Goal: Task Accomplishment & Management: Complete application form

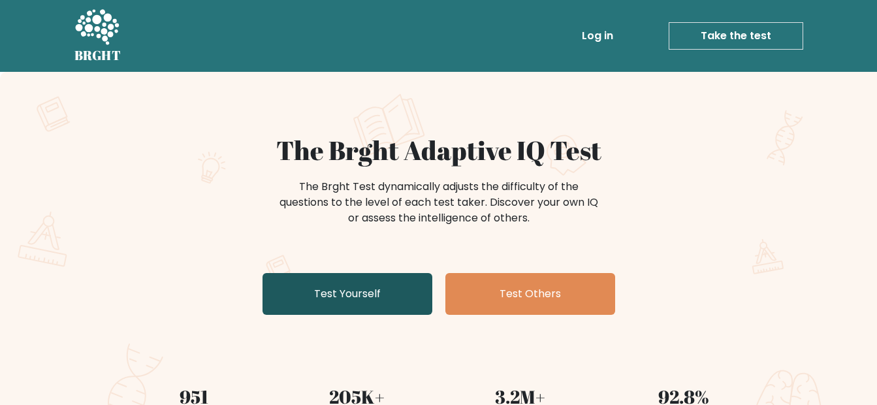
click at [372, 298] on link "Test Yourself" at bounding box center [347, 294] width 170 height 42
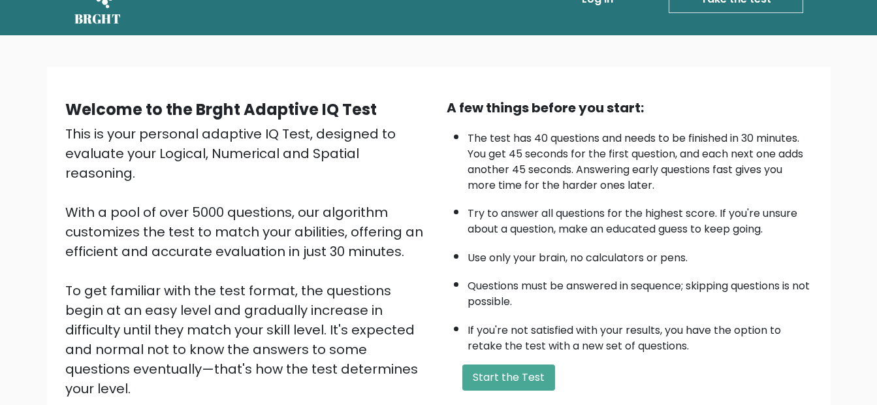
scroll to position [193, 0]
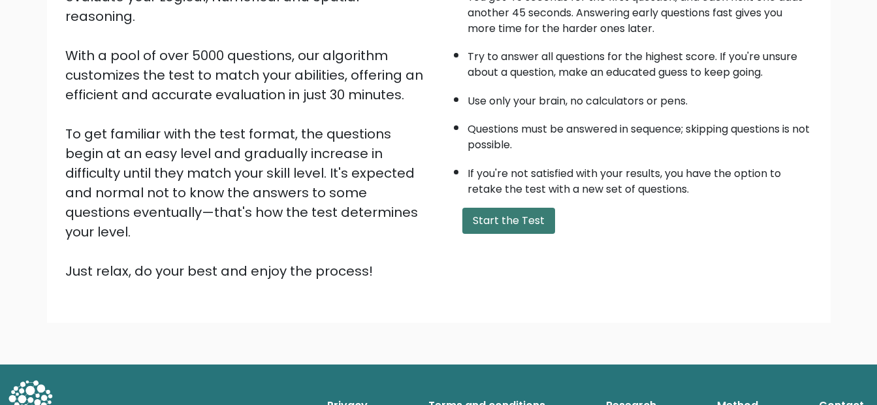
click at [502, 225] on button "Start the Test" at bounding box center [508, 221] width 93 height 26
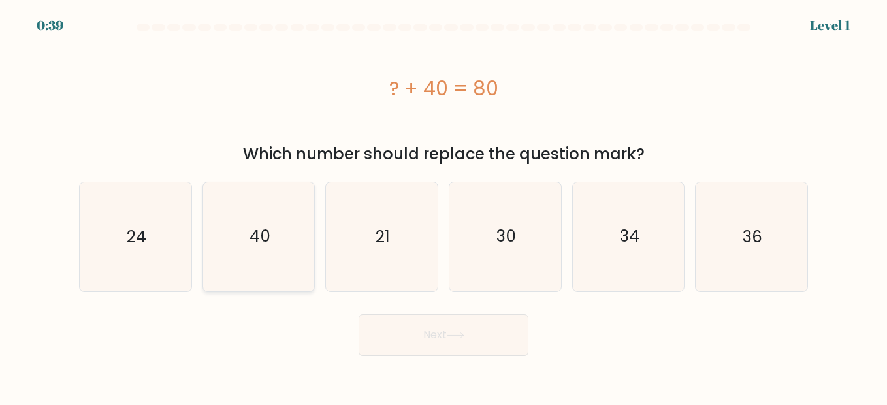
click at [272, 251] on icon "40" at bounding box center [258, 236] width 108 height 108
click at [443, 206] on input "b. 40" at bounding box center [443, 203] width 1 height 3
radio input "true"
click at [439, 326] on button "Next" at bounding box center [443, 335] width 170 height 42
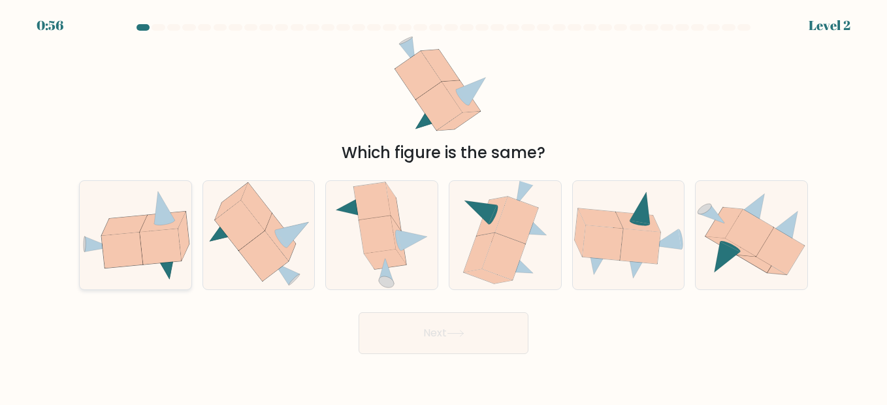
click at [143, 228] on icon at bounding box center [163, 222] width 46 height 20
click at [443, 206] on input "a." at bounding box center [443, 203] width 1 height 3
radio input "true"
click at [471, 340] on button "Next" at bounding box center [443, 333] width 170 height 42
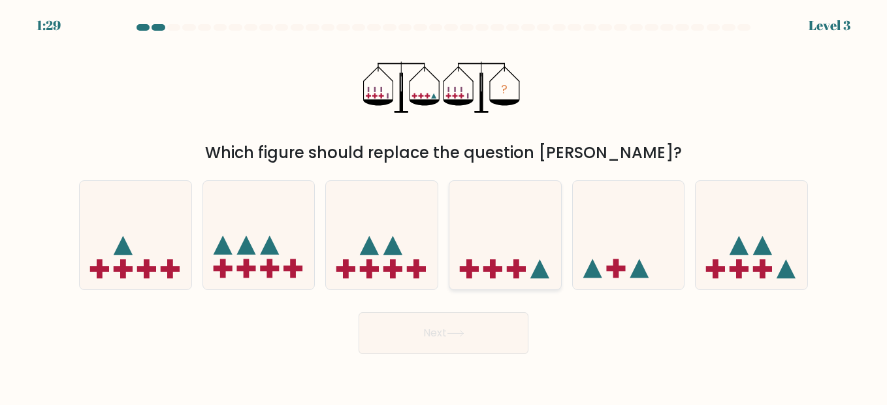
click at [535, 275] on icon at bounding box center [538, 268] width 19 height 19
click at [444, 206] on input "d." at bounding box center [443, 203] width 1 height 3
radio input "true"
click at [456, 337] on icon at bounding box center [456, 333] width 18 height 7
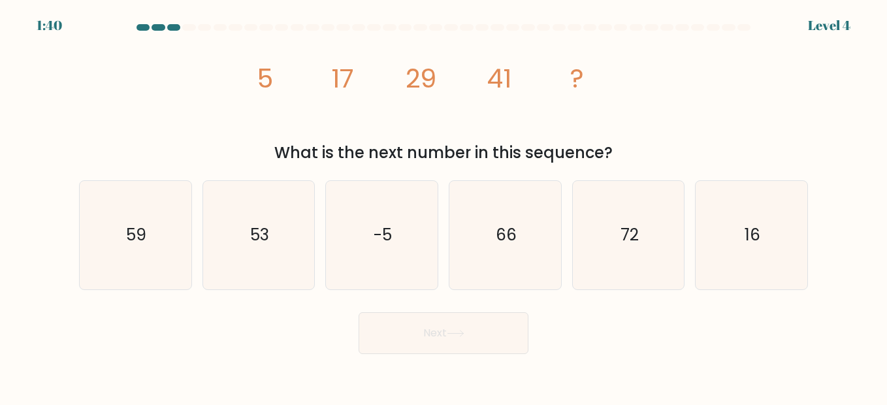
click at [693, 126] on div "image/svg+xml 5 17 29 41 ? What is the next number in this sequence?" at bounding box center [443, 100] width 744 height 129
click at [231, 253] on icon "53" at bounding box center [258, 235] width 108 height 108
click at [443, 206] on input "b. 53" at bounding box center [443, 203] width 1 height 3
radio input "true"
click at [453, 339] on button "Next" at bounding box center [443, 333] width 170 height 42
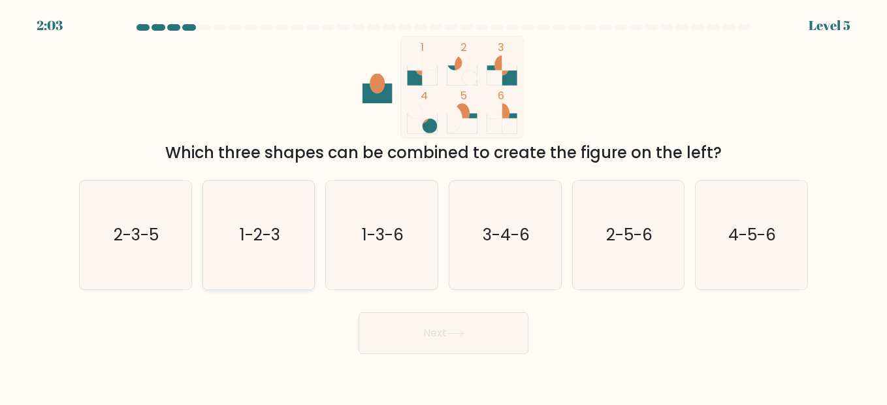
click at [265, 262] on icon "1-2-3" at bounding box center [258, 235] width 108 height 108
click at [443, 206] on input "b. 1-2-3" at bounding box center [443, 203] width 1 height 3
radio input "true"
click at [461, 80] on icon at bounding box center [462, 70] width 30 height 30
click at [504, 76] on icon at bounding box center [503, 75] width 30 height 20
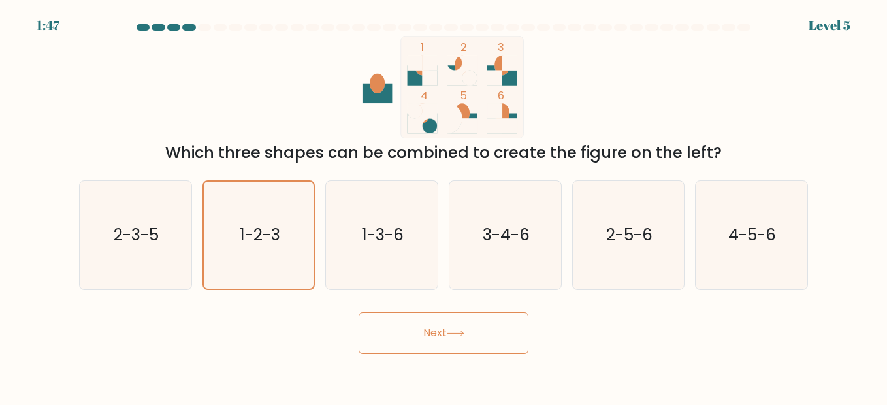
click at [432, 336] on button "Next" at bounding box center [443, 333] width 170 height 42
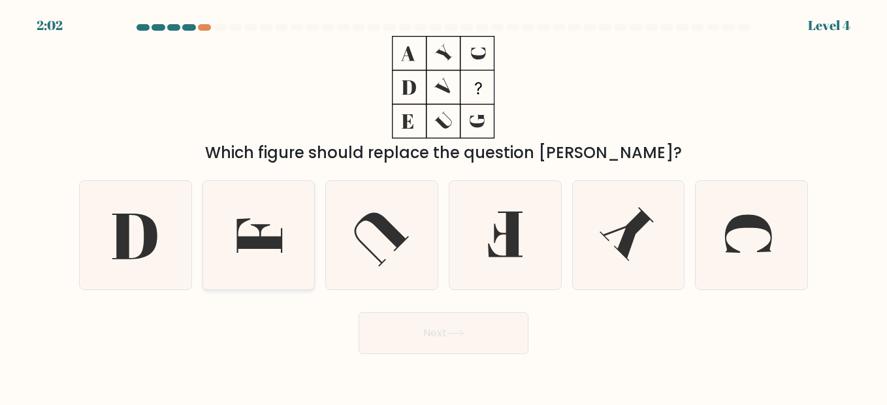
click at [257, 258] on icon at bounding box center [258, 235] width 108 height 108
click at [443, 206] on input "b." at bounding box center [443, 203] width 1 height 3
radio input "true"
click at [458, 323] on button "Next" at bounding box center [443, 333] width 170 height 42
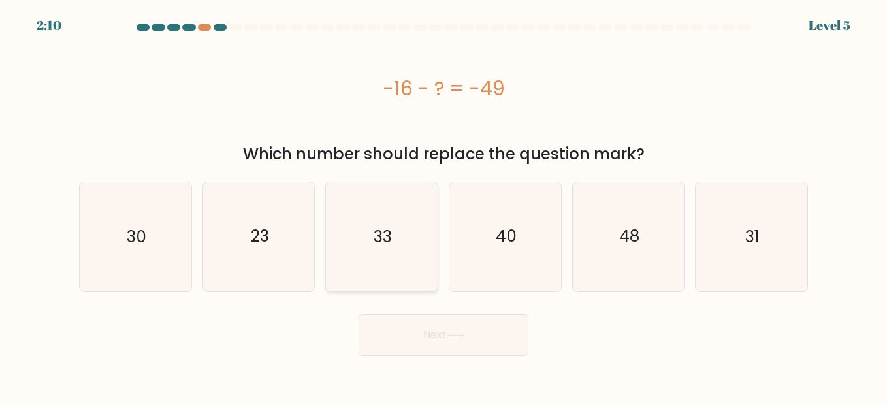
click at [371, 247] on icon "33" at bounding box center [381, 236] width 108 height 108
click at [443, 206] on input "c. 33" at bounding box center [443, 203] width 1 height 3
radio input "true"
click at [448, 341] on button "Next" at bounding box center [443, 335] width 170 height 42
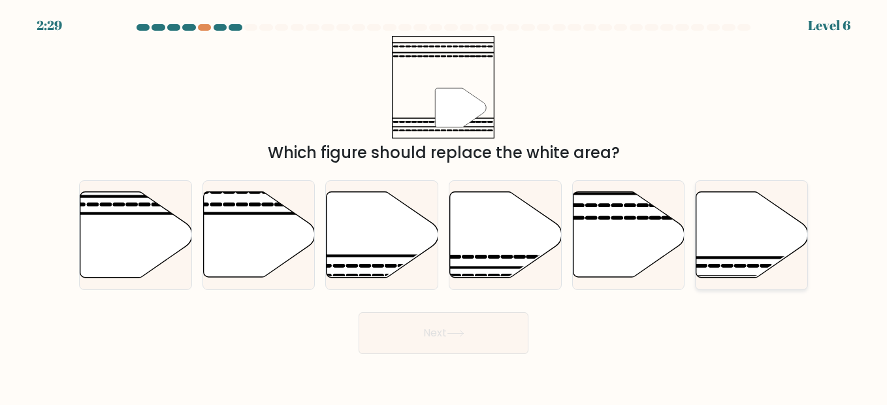
click at [761, 261] on icon at bounding box center [752, 235] width 112 height 86
click at [444, 206] on input "f." at bounding box center [443, 203] width 1 height 3
radio input "true"
click at [464, 336] on icon at bounding box center [456, 333] width 18 height 7
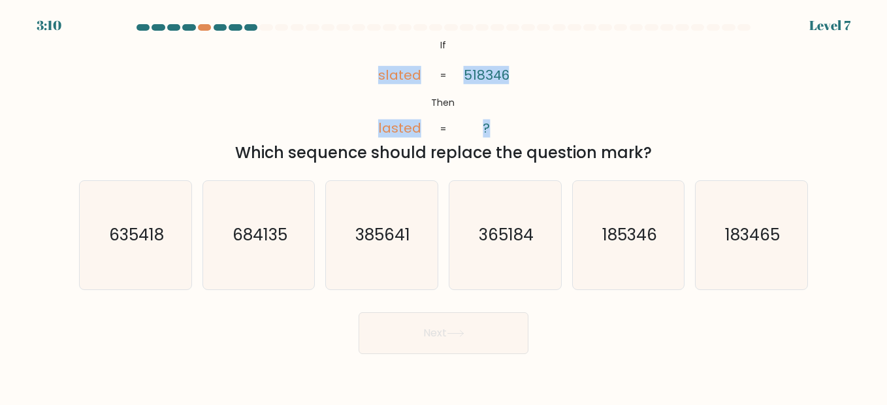
drag, startPoint x: 389, startPoint y: 73, endPoint x: 517, endPoint y: 122, distance: 137.0
click at [517, 122] on div "@import url('https://fonts.googleapis.com/css?family=Abril+Fatface:400,100,100i…" at bounding box center [443, 100] width 744 height 129
drag, startPoint x: 517, startPoint y: 122, endPoint x: 448, endPoint y: 55, distance: 96.5
click at [448, 55] on icon "@import url('https://fonts.googleapis.com/css?family=Abril+Fatface:400,100,100i…" at bounding box center [443, 87] width 167 height 102
drag, startPoint x: 433, startPoint y: 46, endPoint x: 494, endPoint y: 123, distance: 98.2
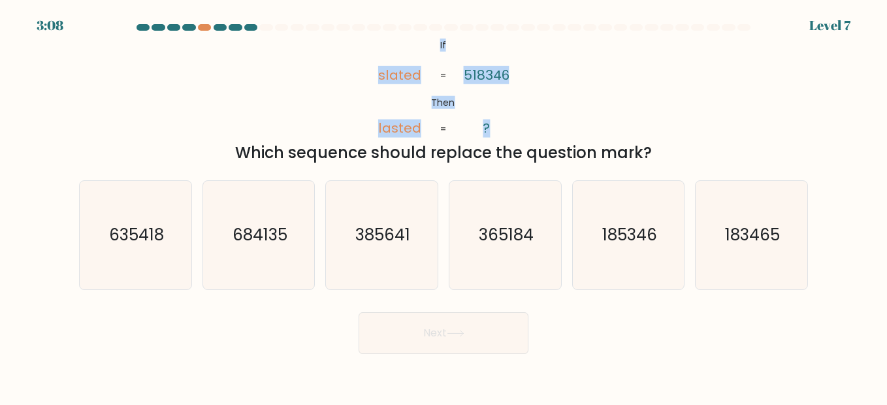
click at [494, 123] on icon "@import url('https://fonts.googleapis.com/css?family=Abril+Fatface:400,100,100i…" at bounding box center [443, 87] width 167 height 102
copy icon "If Then slated lasted 518346 ?"
click at [573, 85] on div "@import url('https://fonts.googleapis.com/css?family=Abril+Fatface:400,100,100i…" at bounding box center [443, 100] width 744 height 129
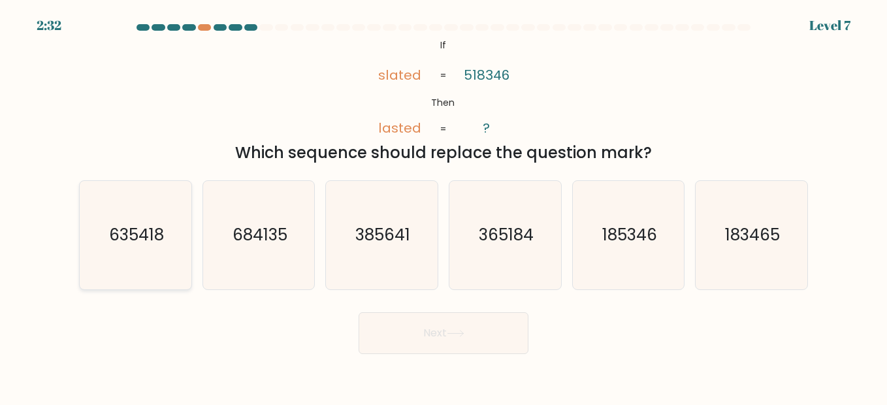
click at [153, 251] on icon "635418" at bounding box center [135, 235] width 108 height 108
click at [443, 206] on input "a. 635418" at bounding box center [443, 203] width 1 height 3
radio input "true"
click at [441, 336] on button "Next" at bounding box center [443, 333] width 170 height 42
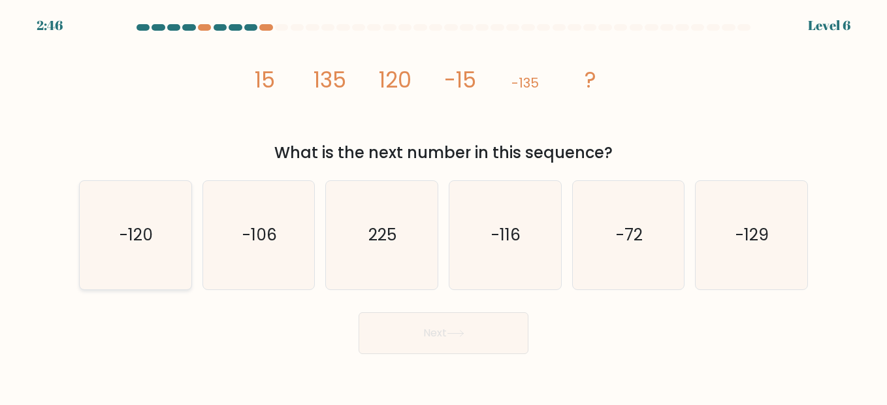
click at [142, 242] on text "-120" at bounding box center [135, 234] width 33 height 23
click at [443, 206] on input "a. -120" at bounding box center [443, 203] width 1 height 3
radio input "true"
click at [469, 339] on button "Next" at bounding box center [443, 333] width 170 height 42
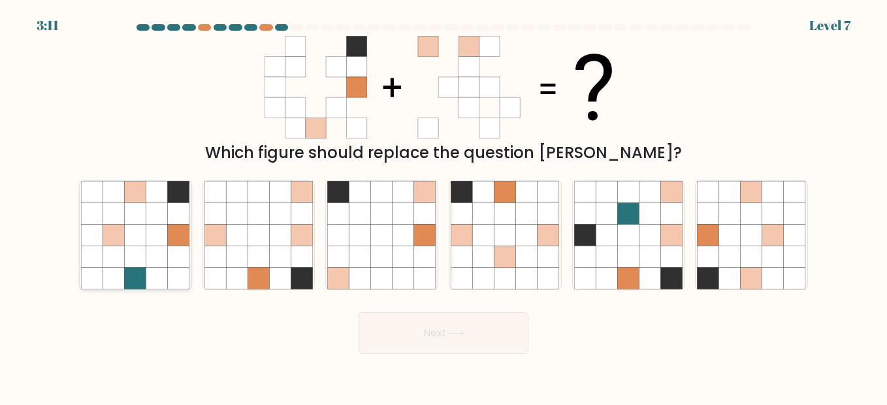
click at [136, 234] on icon at bounding box center [136, 235] width 22 height 22
click at [443, 206] on input "a." at bounding box center [443, 203] width 1 height 3
radio input "true"
click at [427, 329] on button "Next" at bounding box center [443, 333] width 170 height 42
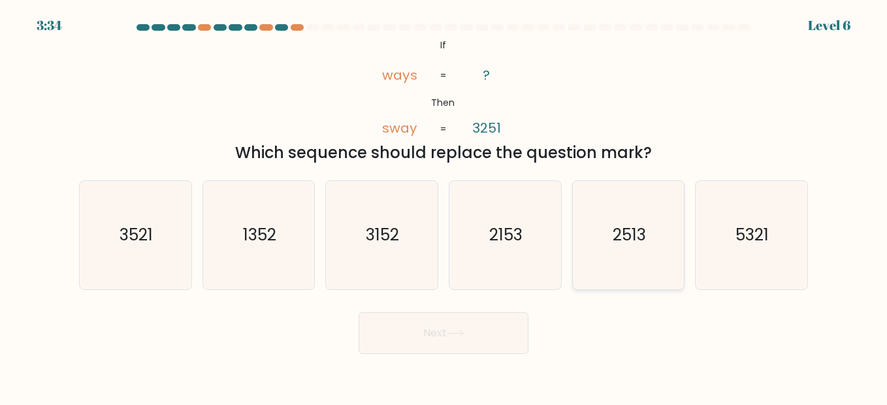
click at [633, 244] on text "2513" at bounding box center [628, 234] width 33 height 23
click at [444, 206] on input "e. 2513" at bounding box center [443, 203] width 1 height 3
radio input "true"
click at [430, 328] on button "Next" at bounding box center [443, 333] width 170 height 42
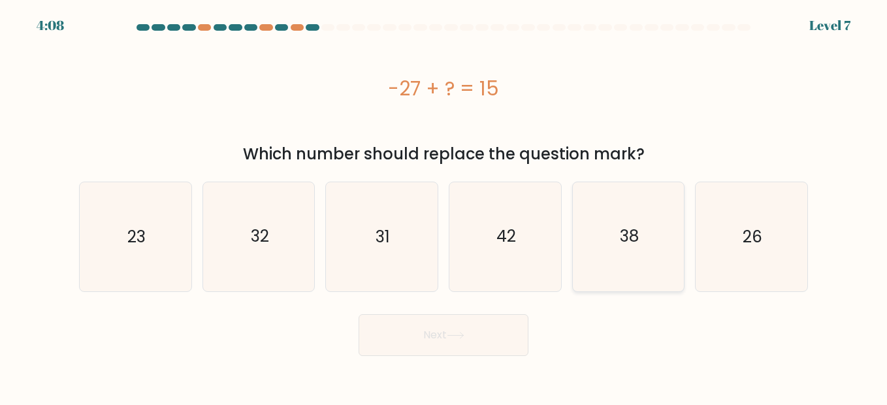
click at [620, 246] on text "38" at bounding box center [629, 236] width 19 height 23
click at [444, 206] on input "e. 38" at bounding box center [443, 203] width 1 height 3
radio input "true"
click at [425, 327] on button "Next" at bounding box center [443, 335] width 170 height 42
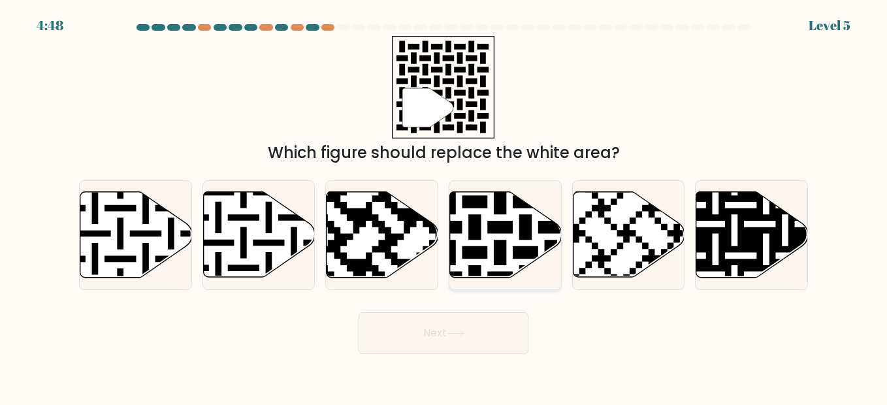
click at [527, 245] on icon at bounding box center [506, 235] width 112 height 86
click at [444, 206] on input "d." at bounding box center [443, 203] width 1 height 3
radio input "true"
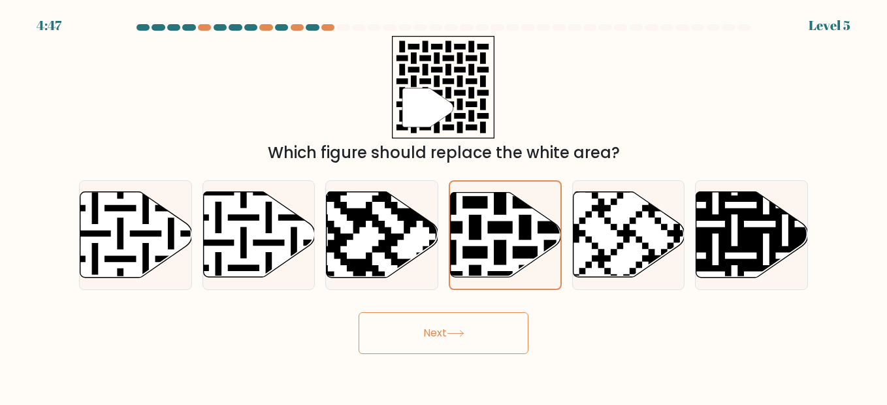
click at [454, 329] on button "Next" at bounding box center [443, 333] width 170 height 42
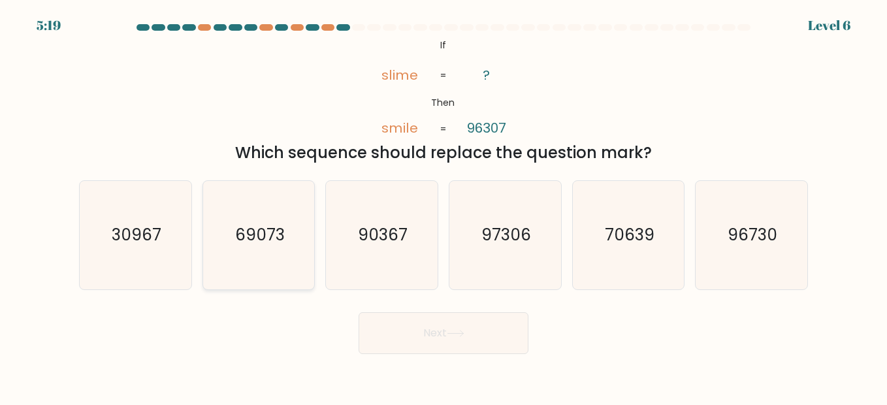
click at [303, 234] on icon "69073" at bounding box center [258, 235] width 108 height 108
click at [443, 206] on input "b. 69073" at bounding box center [443, 203] width 1 height 3
radio input "true"
click at [422, 324] on button "Next" at bounding box center [443, 333] width 170 height 42
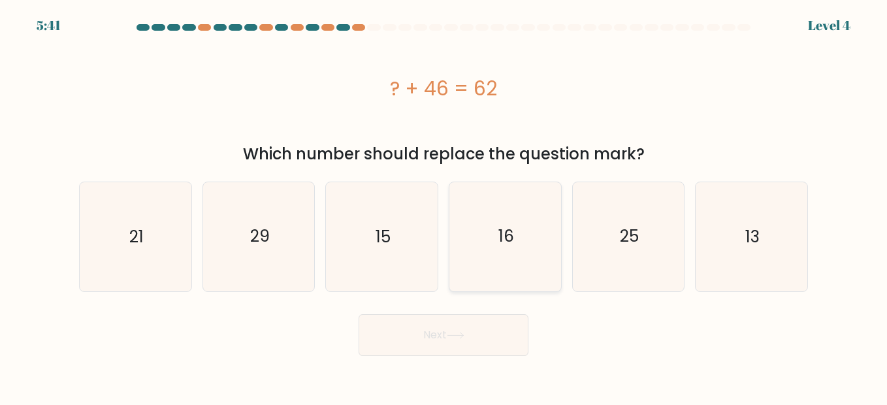
click at [488, 260] on icon "16" at bounding box center [504, 236] width 108 height 108
click at [444, 206] on input "d. 16" at bounding box center [443, 203] width 1 height 3
radio input "true"
click at [449, 339] on button "Next" at bounding box center [443, 335] width 170 height 42
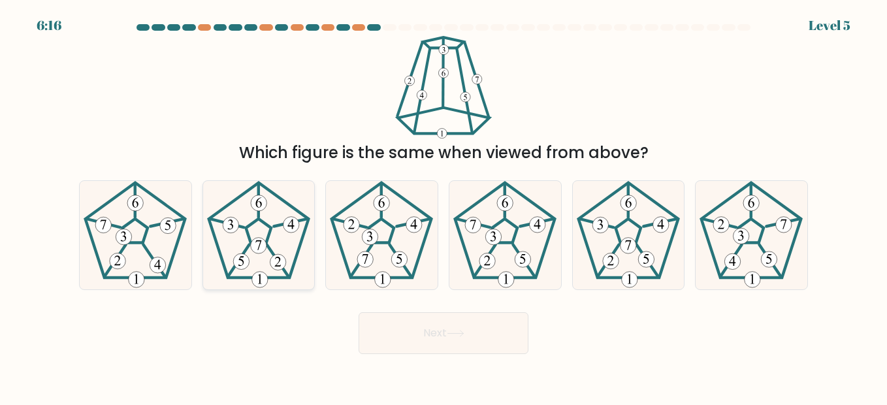
click at [269, 245] on icon at bounding box center [258, 235] width 108 height 108
click at [443, 206] on input "b." at bounding box center [443, 203] width 1 height 3
radio input "true"
click at [420, 324] on button "Next" at bounding box center [443, 333] width 170 height 42
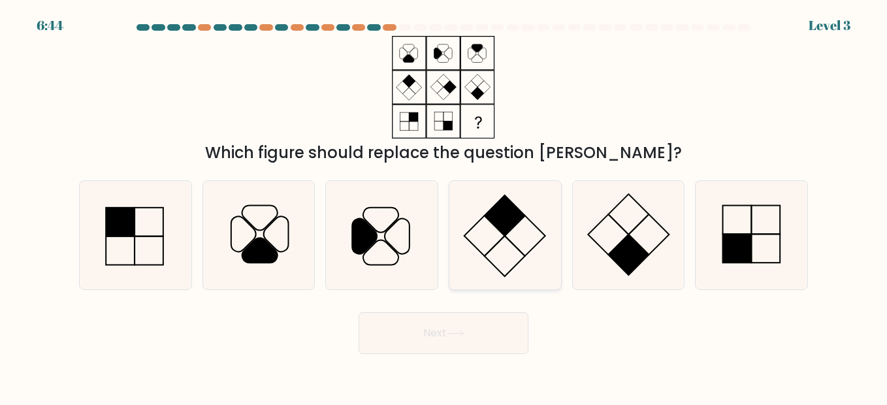
click at [499, 233] on icon at bounding box center [504, 235] width 108 height 108
click at [444, 206] on input "d." at bounding box center [443, 203] width 1 height 3
radio input "true"
click at [475, 333] on button "Next" at bounding box center [443, 333] width 170 height 42
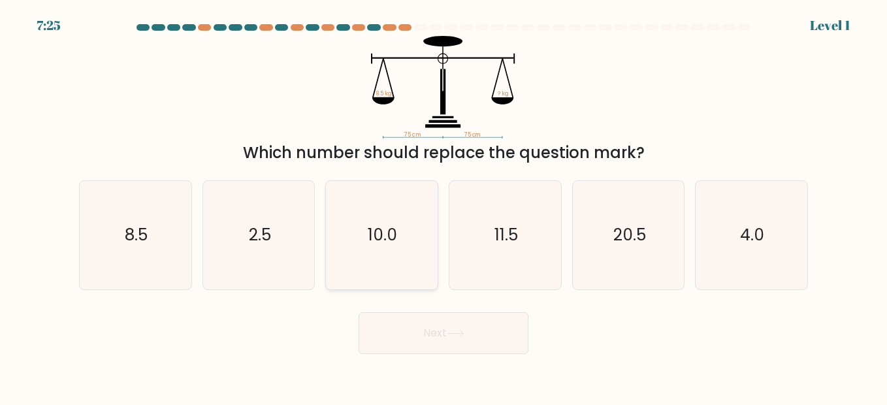
click at [402, 234] on icon "10.0" at bounding box center [381, 235] width 108 height 108
click at [443, 206] on input "c. 10.0" at bounding box center [443, 203] width 1 height 3
radio input "true"
click at [452, 341] on button "Next" at bounding box center [443, 333] width 170 height 42
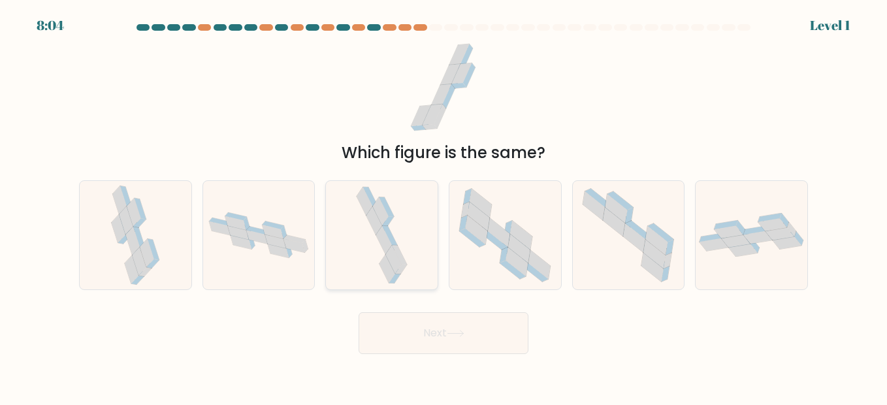
click at [374, 242] on icon at bounding box center [381, 235] width 57 height 108
click at [443, 206] on input "c." at bounding box center [443, 203] width 1 height 3
radio input "true"
click at [432, 314] on button "Next" at bounding box center [443, 333] width 170 height 42
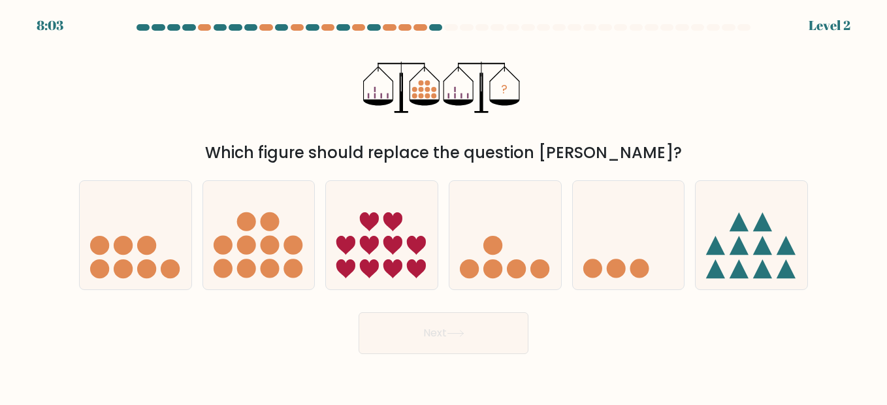
click at [443, 332] on button "Next" at bounding box center [443, 333] width 170 height 42
click at [274, 260] on icon at bounding box center [259, 235] width 112 height 92
click at [443, 206] on input "b." at bounding box center [443, 203] width 1 height 3
radio input "true"
click at [469, 345] on button "Next" at bounding box center [443, 333] width 170 height 42
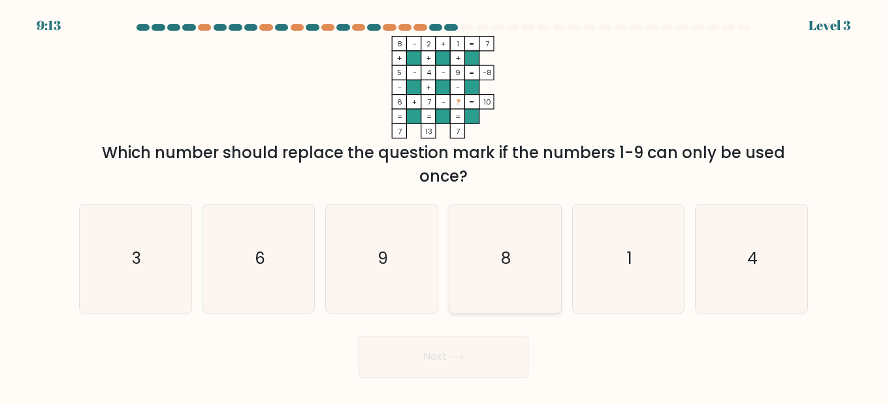
click at [493, 274] on icon "8" at bounding box center [504, 258] width 108 height 108
click at [444, 206] on input "d. 8" at bounding box center [443, 203] width 1 height 3
radio input "true"
click at [437, 357] on button "Next" at bounding box center [443, 357] width 170 height 42
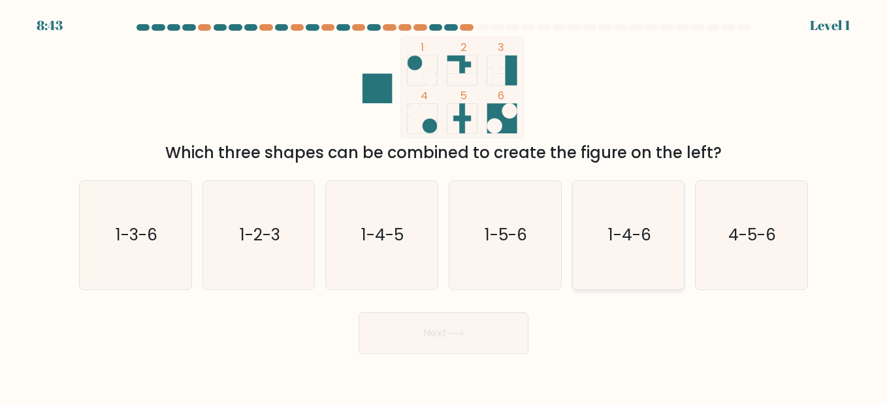
click at [623, 255] on icon "1-4-6" at bounding box center [628, 235] width 108 height 108
click at [444, 206] on input "e. 1-4-6" at bounding box center [443, 203] width 1 height 3
radio input "true"
click at [469, 336] on button "Next" at bounding box center [443, 333] width 170 height 42
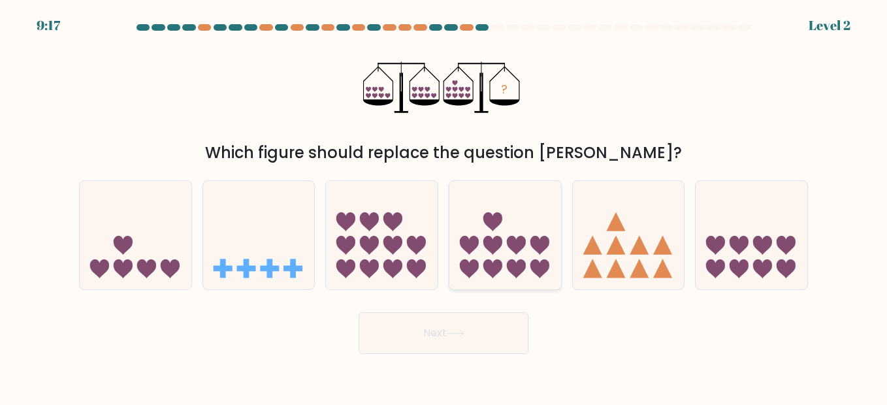
click at [510, 253] on icon at bounding box center [505, 235] width 112 height 92
click at [444, 206] on input "d." at bounding box center [443, 203] width 1 height 3
radio input "true"
click at [454, 329] on button "Next" at bounding box center [443, 333] width 170 height 42
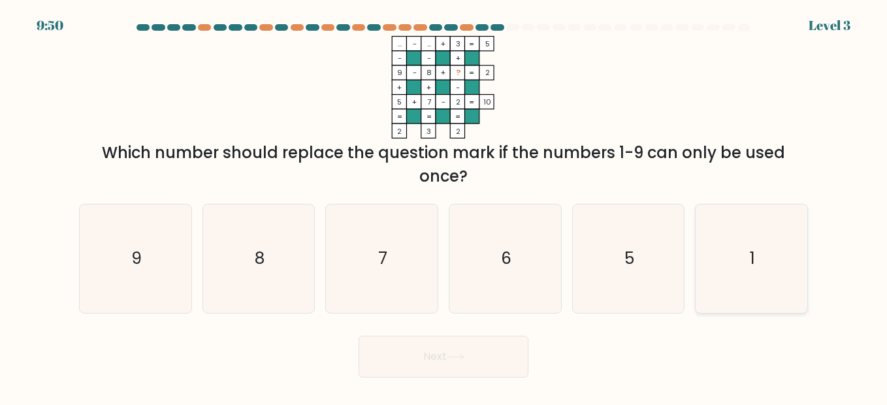
click at [735, 260] on icon "1" at bounding box center [751, 258] width 108 height 108
click at [444, 206] on input "f. 1" at bounding box center [443, 203] width 1 height 3
radio input "true"
click at [484, 363] on button "Next" at bounding box center [443, 357] width 170 height 42
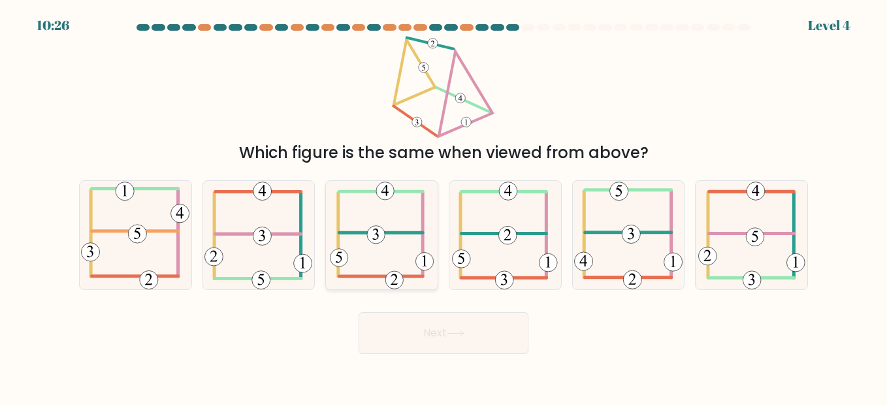
click at [388, 247] on icon at bounding box center [382, 235] width 104 height 108
click at [443, 206] on input "c." at bounding box center [443, 203] width 1 height 3
radio input "true"
click at [453, 344] on button "Next" at bounding box center [443, 333] width 170 height 42
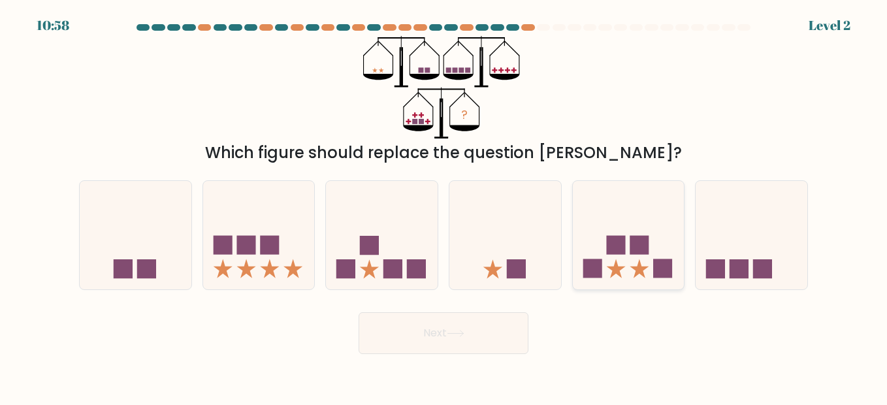
click at [628, 268] on icon at bounding box center [629, 235] width 112 height 92
click at [444, 206] on input "e." at bounding box center [443, 203] width 1 height 3
radio input "true"
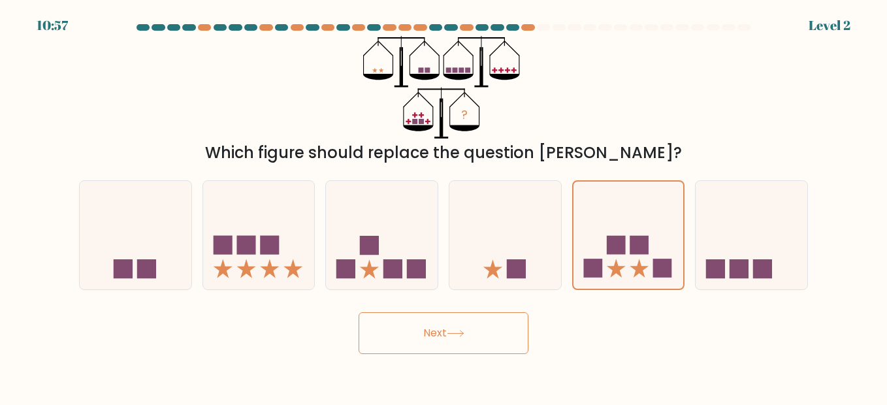
click at [437, 328] on button "Next" at bounding box center [443, 333] width 170 height 42
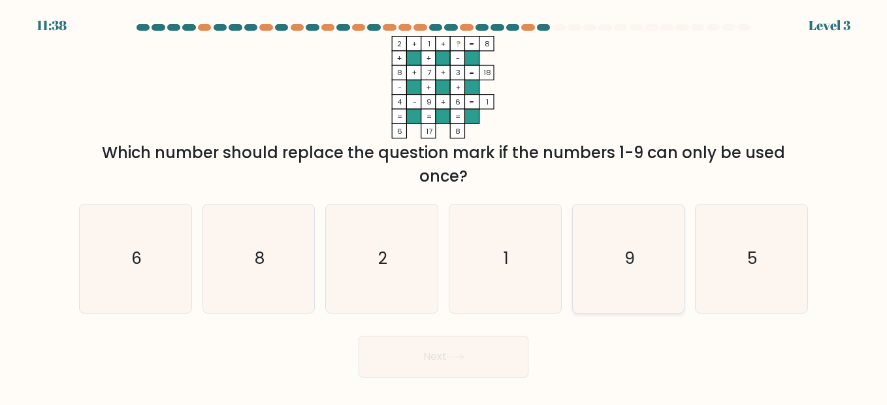
click at [643, 255] on icon "9" at bounding box center [628, 258] width 108 height 108
click at [444, 206] on input "e. 9" at bounding box center [443, 203] width 1 height 3
radio input "true"
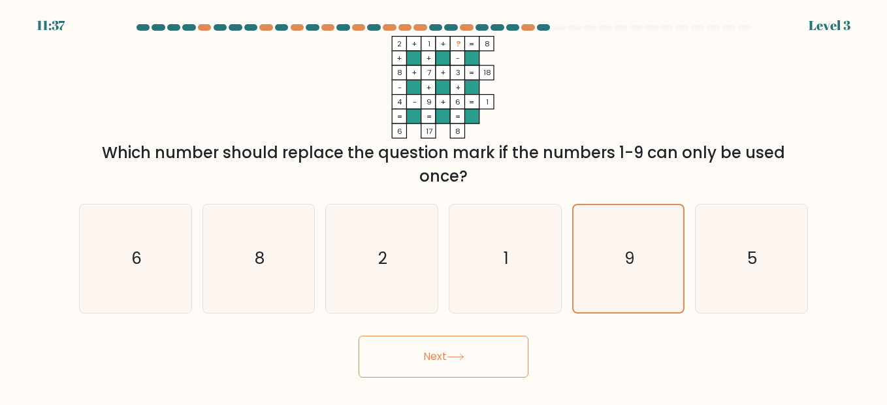
click at [448, 366] on button "Next" at bounding box center [443, 357] width 170 height 42
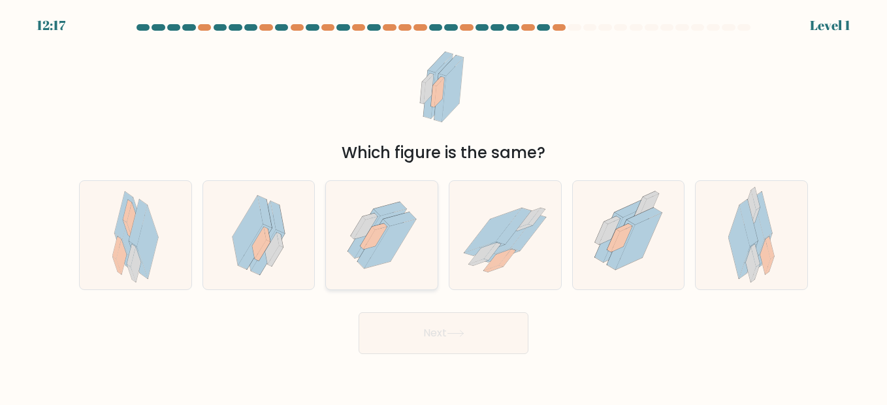
click at [371, 237] on icon at bounding box center [375, 238] width 24 height 22
click at [443, 206] on input "c." at bounding box center [443, 203] width 1 height 3
radio input "true"
click at [462, 334] on icon at bounding box center [456, 333] width 18 height 7
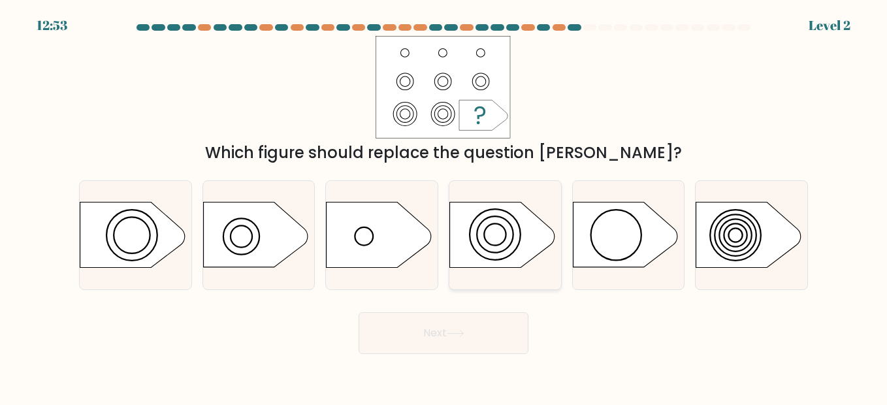
click at [502, 236] on icon at bounding box center [502, 234] width 104 height 65
click at [444, 206] on input "d." at bounding box center [443, 203] width 1 height 3
radio input "true"
click at [455, 327] on button "Next" at bounding box center [443, 333] width 170 height 42
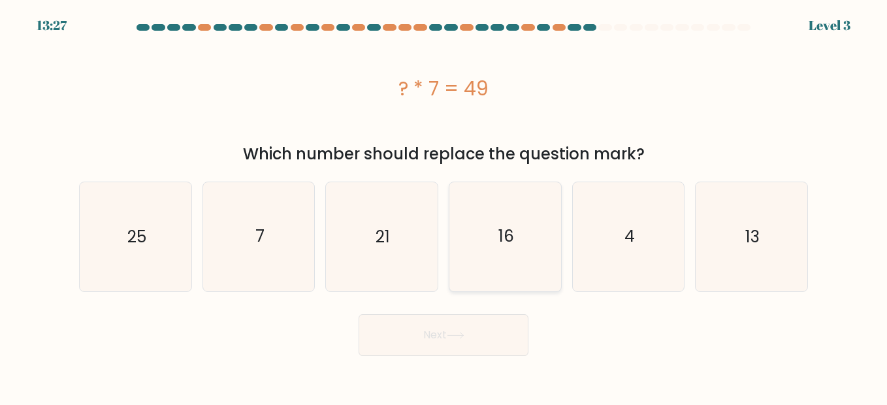
click at [487, 255] on icon "16" at bounding box center [504, 236] width 108 height 108
click at [444, 206] on input "d. 16" at bounding box center [443, 203] width 1 height 3
radio input "true"
click at [149, 259] on icon "25" at bounding box center [135, 236] width 108 height 108
click at [443, 206] on input "a. 25" at bounding box center [443, 203] width 1 height 3
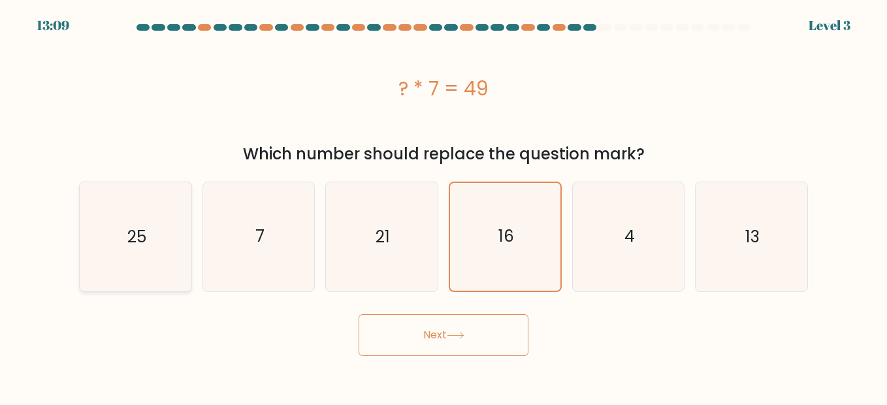
radio input "true"
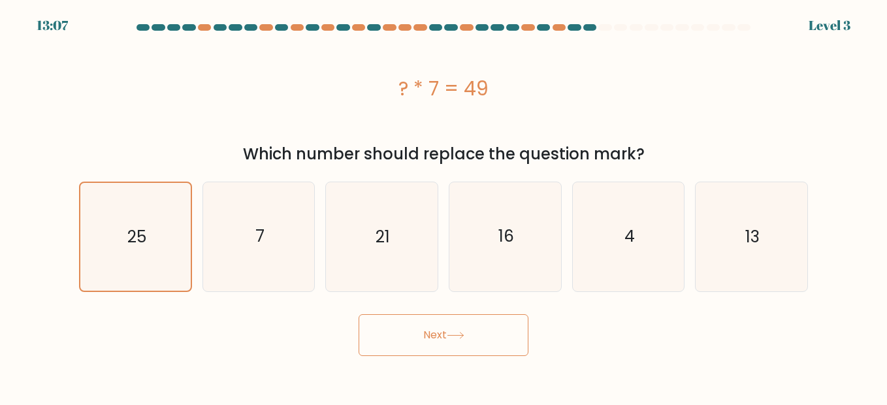
click at [465, 344] on button "Next" at bounding box center [443, 335] width 170 height 42
click at [463, 339] on button "Next" at bounding box center [443, 335] width 170 height 42
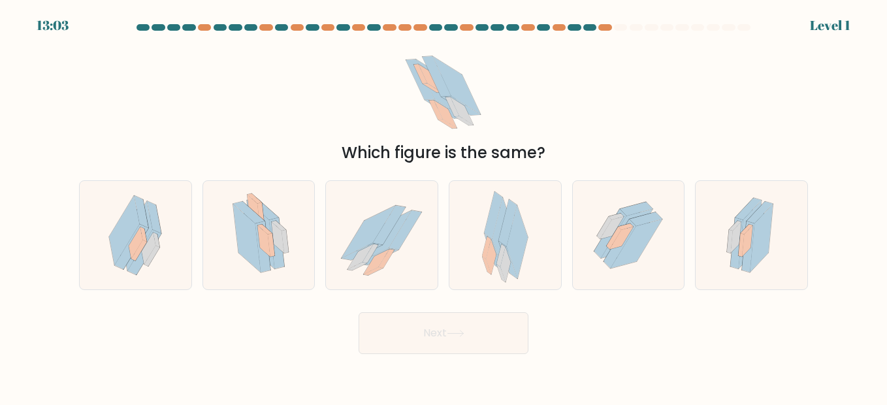
click at [463, 339] on button "Next" at bounding box center [443, 333] width 170 height 42
click at [266, 249] on icon at bounding box center [263, 240] width 12 height 31
click at [443, 206] on input "b." at bounding box center [443, 203] width 1 height 3
radio input "true"
click at [471, 334] on button "Next" at bounding box center [443, 333] width 170 height 42
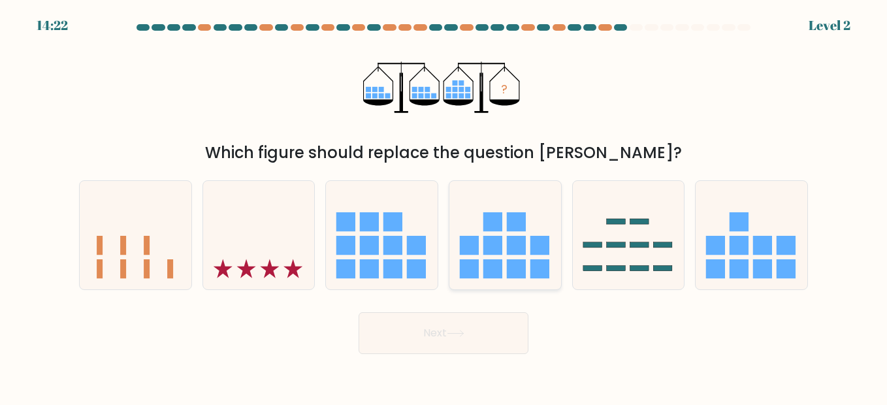
click at [486, 254] on rect at bounding box center [492, 245] width 19 height 19
click at [444, 206] on input "d." at bounding box center [443, 203] width 1 height 3
radio input "true"
click at [475, 321] on button "Next" at bounding box center [443, 333] width 170 height 42
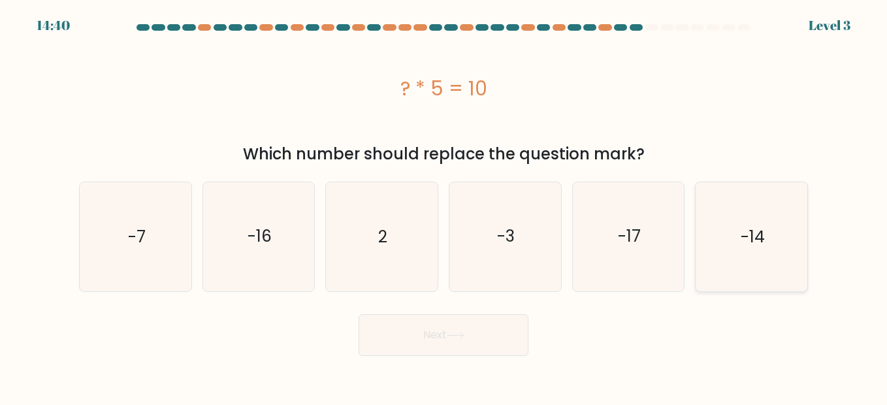
click at [749, 262] on icon "-14" at bounding box center [751, 236] width 108 height 108
click at [444, 206] on input "f. -14" at bounding box center [443, 203] width 1 height 3
radio input "true"
click at [480, 338] on button "Next" at bounding box center [443, 335] width 170 height 42
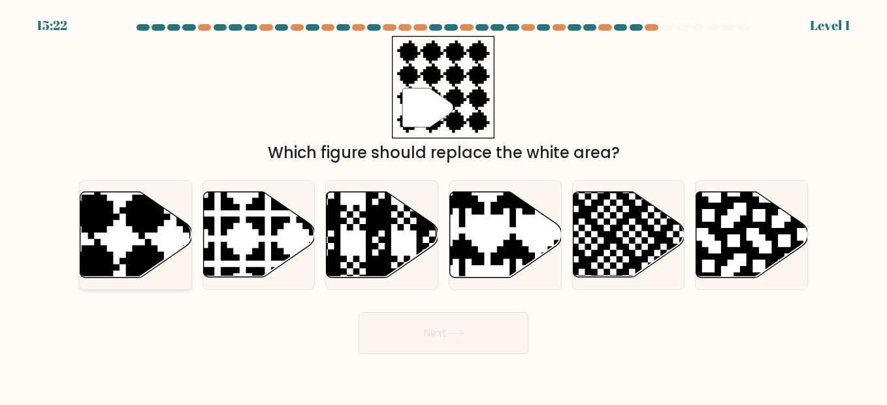
click at [112, 236] on icon at bounding box center [136, 235] width 112 height 86
click at [443, 206] on input "a." at bounding box center [443, 203] width 1 height 3
radio input "true"
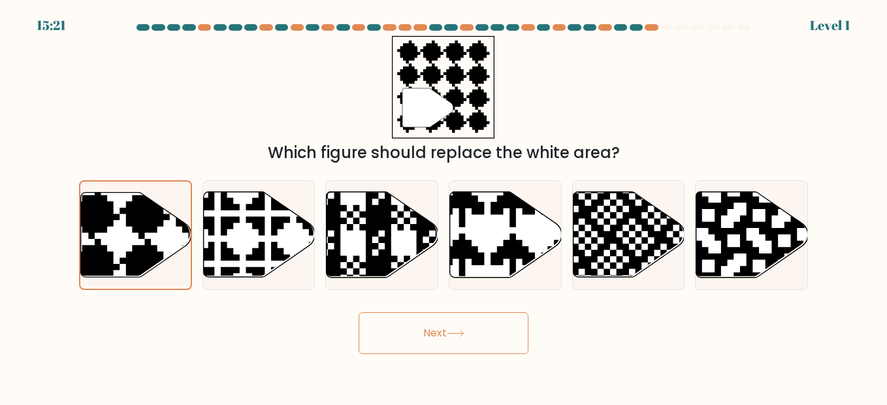
click at [456, 345] on button "Next" at bounding box center [443, 333] width 170 height 42
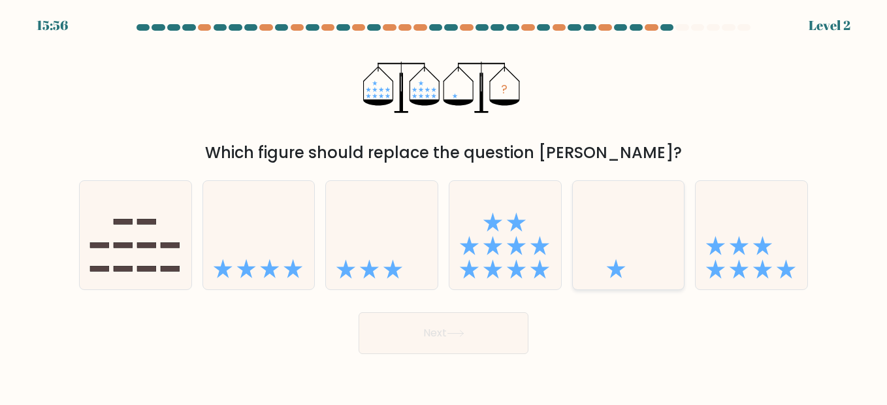
click at [625, 251] on icon at bounding box center [629, 235] width 112 height 92
click at [444, 206] on input "e." at bounding box center [443, 203] width 1 height 3
radio input "true"
click at [484, 353] on button "Next" at bounding box center [443, 333] width 170 height 42
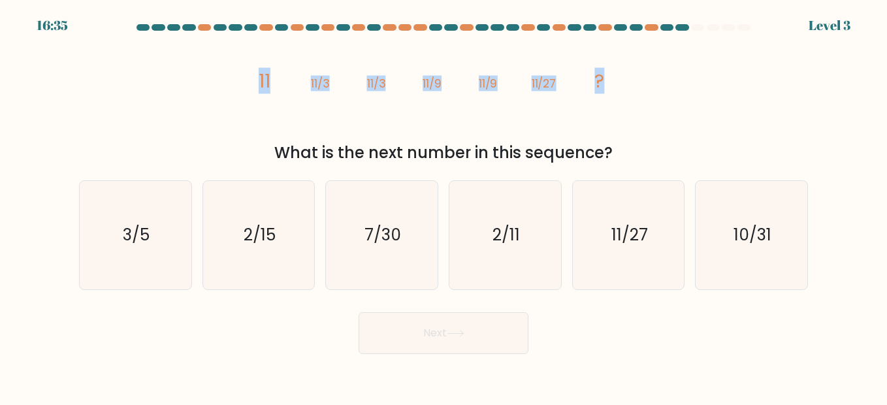
drag, startPoint x: 247, startPoint y: 77, endPoint x: 609, endPoint y: 82, distance: 361.7
click at [609, 82] on icon "image/svg+xml 11 11/3 11/3 11/9 11/9 11/27 ?" at bounding box center [443, 87] width 392 height 102
drag, startPoint x: 609, startPoint y: 82, endPoint x: 673, endPoint y: 104, distance: 67.7
click at [673, 104] on div "image/svg+xml 11 11/3 11/3 11/9 11/9 11/27 ? What is the next number in this se…" at bounding box center [443, 100] width 744 height 129
drag, startPoint x: 243, startPoint y: 80, endPoint x: 660, endPoint y: 75, distance: 417.2
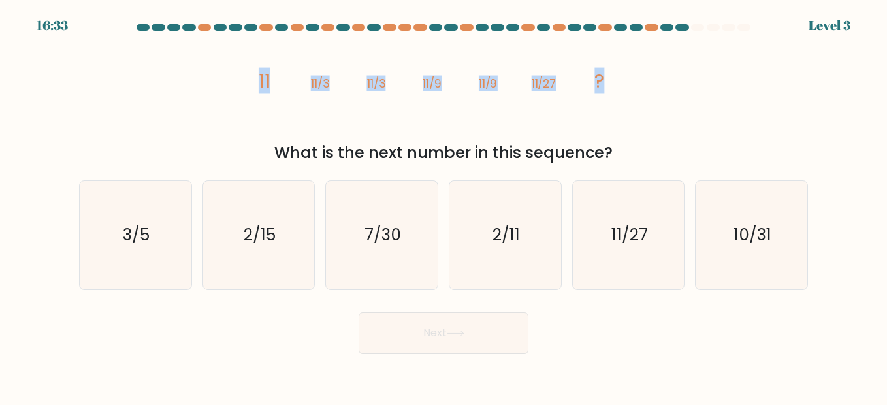
click at [660, 75] on div "image/svg+xml 11 11/3 11/3 11/9 11/9 11/27 ? What is the next number in this se…" at bounding box center [443, 100] width 744 height 129
copy g "11 11/3 11/3 11/9 11/9 11/27 ?"
click at [604, 247] on icon "11/27" at bounding box center [628, 235] width 108 height 108
click at [444, 206] on input "e. 11/27" at bounding box center [443, 203] width 1 height 3
radio input "true"
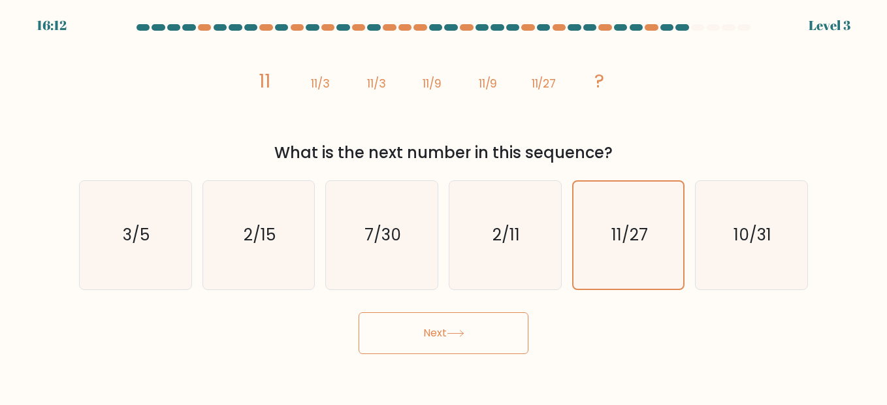
click at [509, 321] on button "Next" at bounding box center [443, 333] width 170 height 42
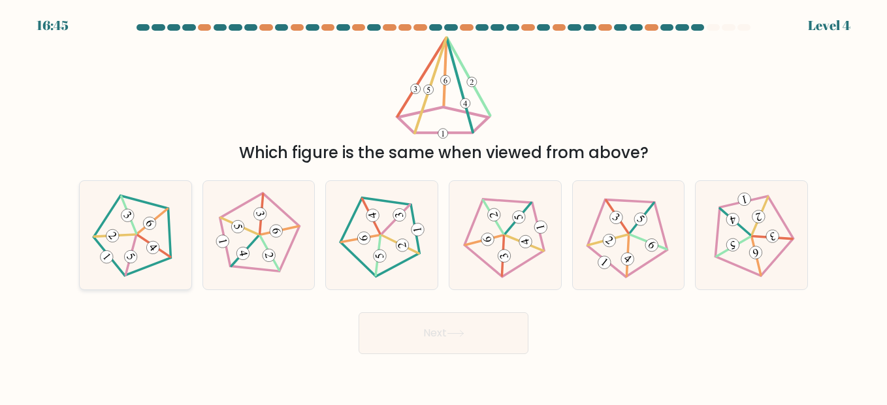
click at [128, 244] on icon at bounding box center [135, 234] width 87 height 87
click at [443, 206] on input "a." at bounding box center [443, 203] width 1 height 3
radio input "true"
click at [457, 339] on button "Next" at bounding box center [443, 333] width 170 height 42
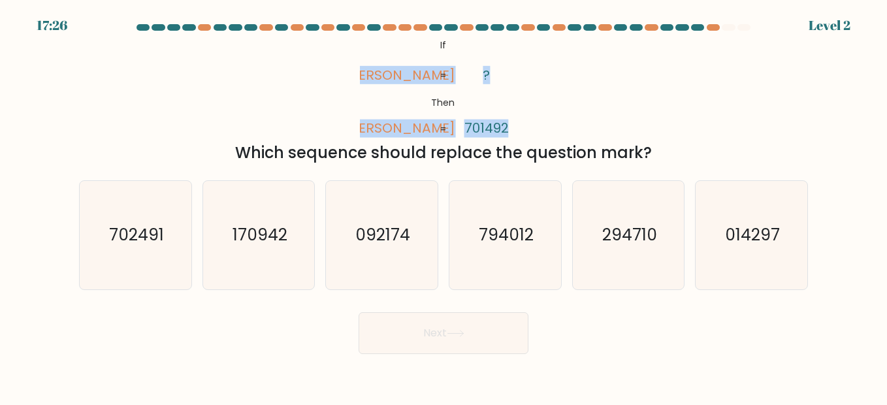
drag, startPoint x: 380, startPoint y: 73, endPoint x: 529, endPoint y: 128, distance: 159.2
click at [529, 128] on div "@import url('https://fonts.googleapis.com/css?family=Abril+Fatface:400,100,100i…" at bounding box center [443, 100] width 744 height 129
copy icon "fortes foster ? 701492"
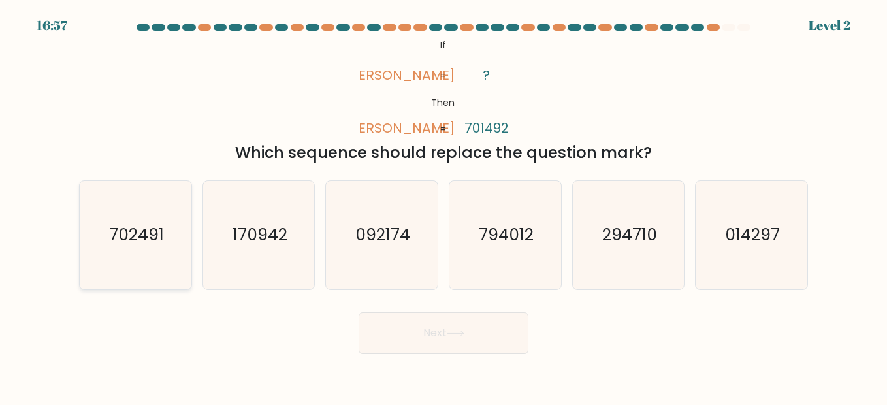
click at [109, 245] on icon "702491" at bounding box center [135, 235] width 108 height 108
click at [443, 206] on input "a. 702491" at bounding box center [443, 203] width 1 height 3
radio input "true"
click at [417, 326] on button "Next" at bounding box center [443, 333] width 170 height 42
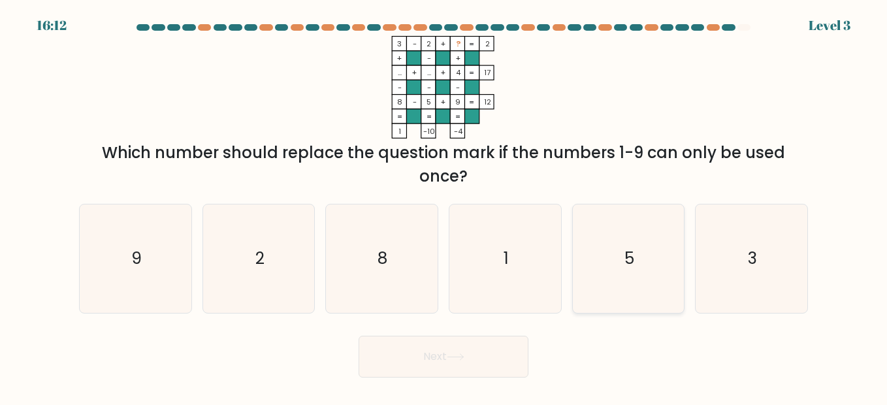
click at [603, 270] on icon "5" at bounding box center [628, 258] width 108 height 108
click at [444, 206] on input "e. 5" at bounding box center [443, 203] width 1 height 3
radio input "true"
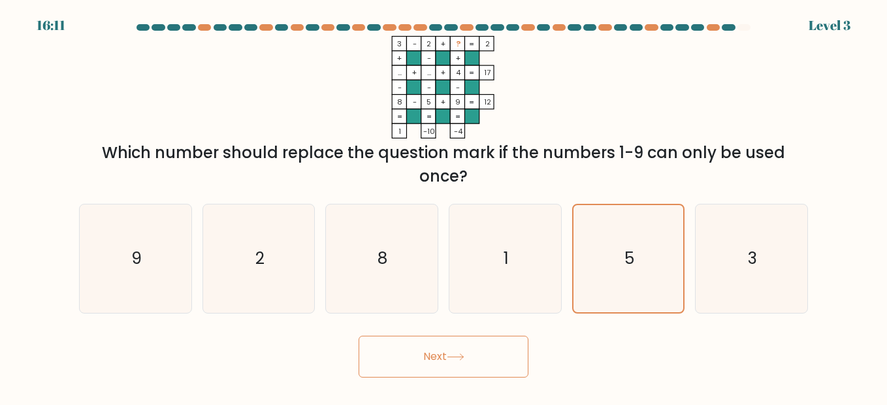
click at [396, 373] on button "Next" at bounding box center [443, 357] width 170 height 42
click at [409, 368] on button "Next" at bounding box center [443, 357] width 170 height 42
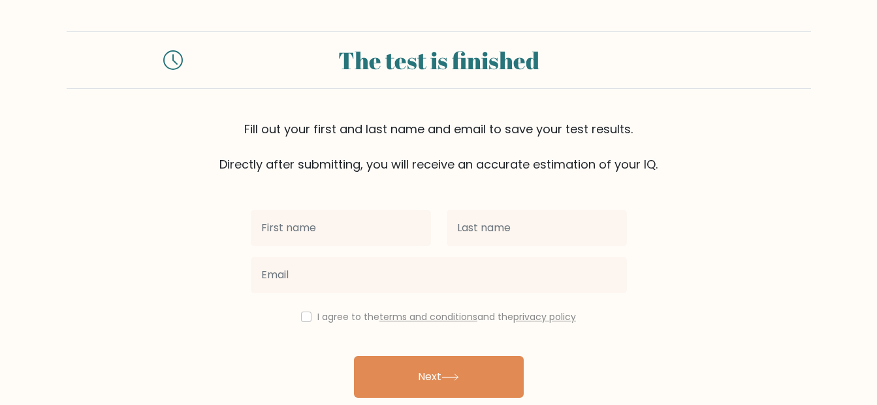
click at [345, 238] on input "text" at bounding box center [341, 228] width 180 height 37
type input "Cassandra"
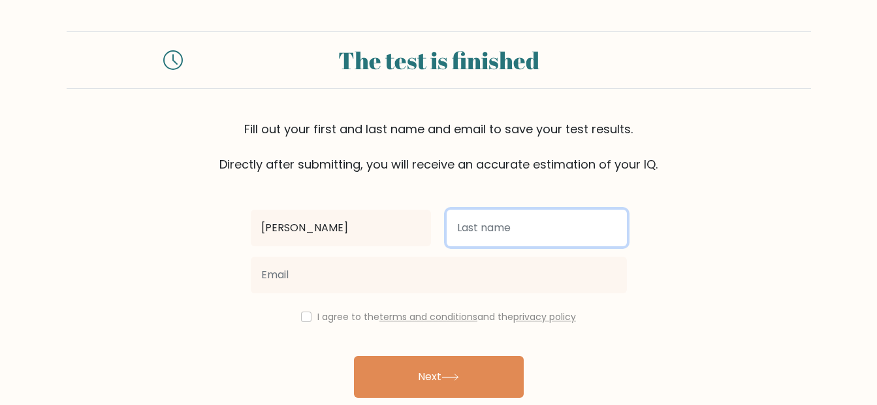
click at [503, 236] on input "text" at bounding box center [537, 228] width 180 height 37
type input "Lago"
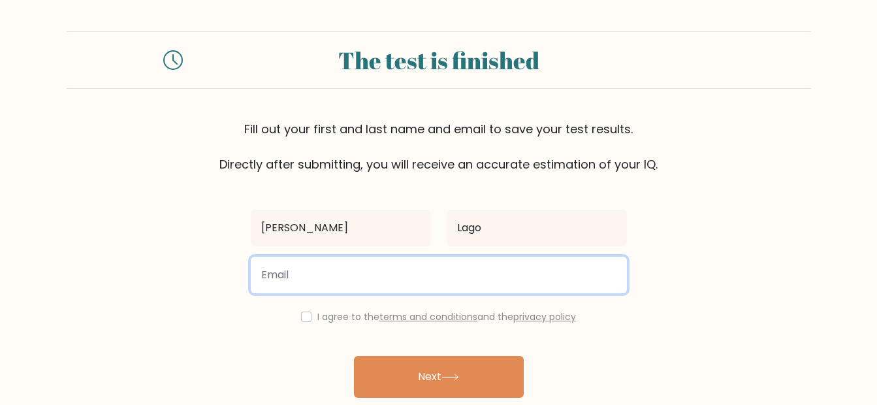
click at [491, 271] on input "email" at bounding box center [439, 275] width 376 height 37
type input "lagocassandra23@gmail.com"
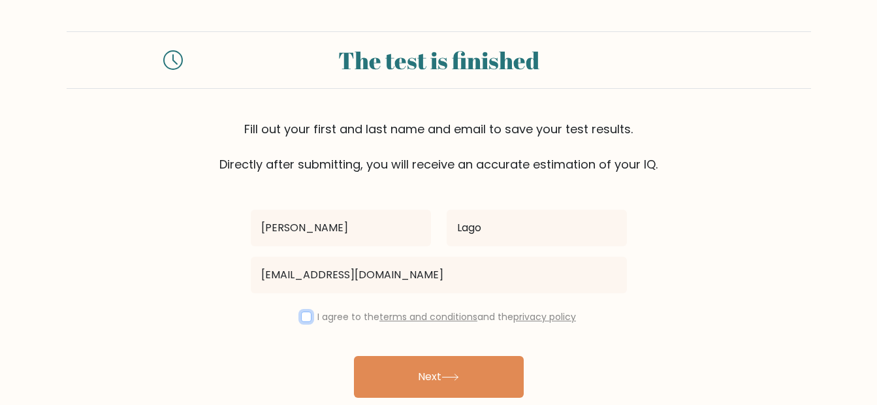
click at [302, 317] on input "checkbox" at bounding box center [306, 316] width 10 height 10
checkbox input "true"
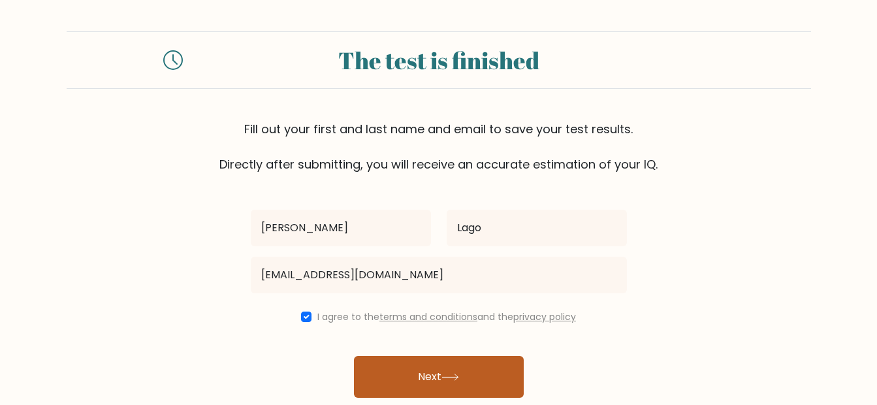
click at [433, 385] on button "Next" at bounding box center [439, 377] width 170 height 42
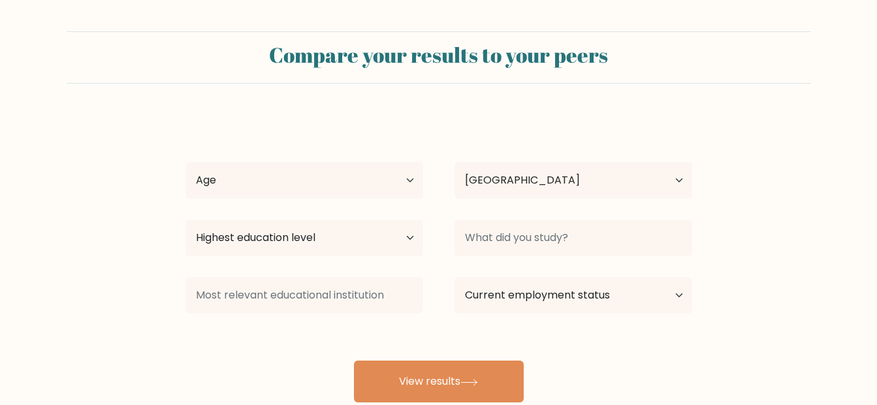
select select "PH"
click at [364, 180] on select "Age Under 18 years old 18-24 years old 25-34 years old 35-44 years old 45-54 ye…" at bounding box center [304, 180] width 238 height 37
select select "25_34"
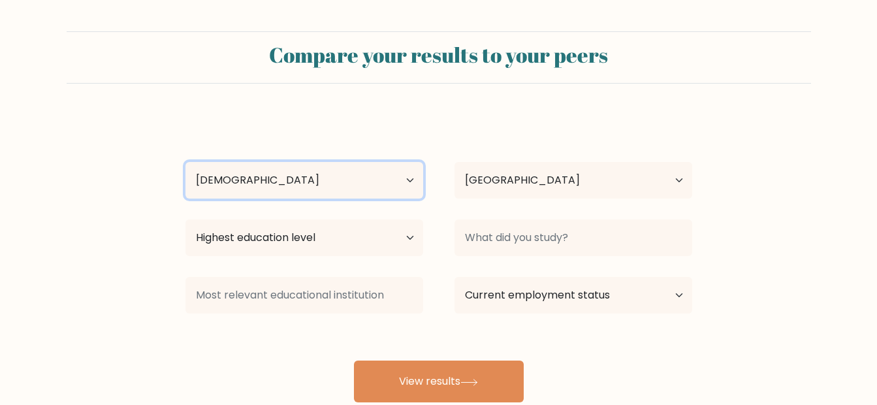
click at [185, 162] on select "Age Under 18 years old 18-24 years old 25-34 years old 35-44 years old 45-54 ye…" at bounding box center [304, 180] width 238 height 37
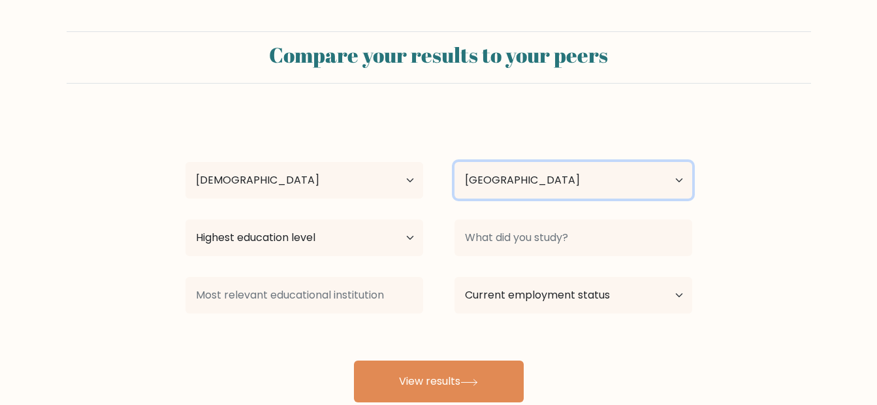
click at [534, 185] on select "Country Afghanistan Albania Algeria American Samoa Andorra Angola Anguilla Anta…" at bounding box center [573, 180] width 238 height 37
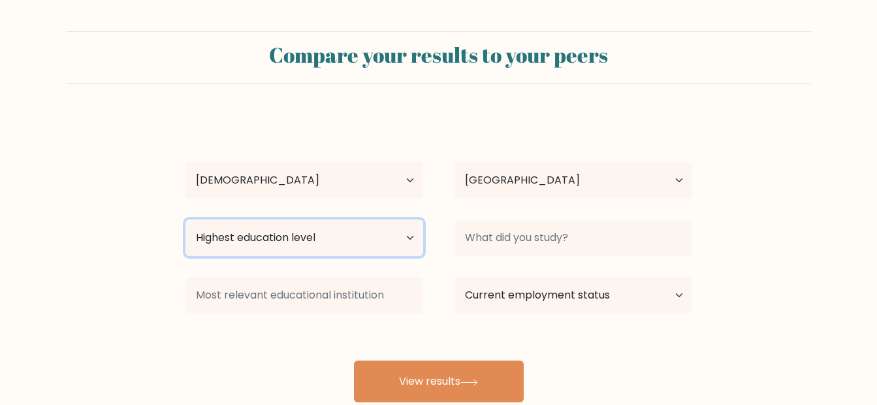
click at [307, 234] on select "Highest education level No schooling Primary Lower Secondary Upper Secondary Oc…" at bounding box center [304, 237] width 238 height 37
select select "bachelors_degree"
click at [185, 219] on select "Highest education level No schooling Primary Lower Secondary Upper Secondary Oc…" at bounding box center [304, 237] width 238 height 37
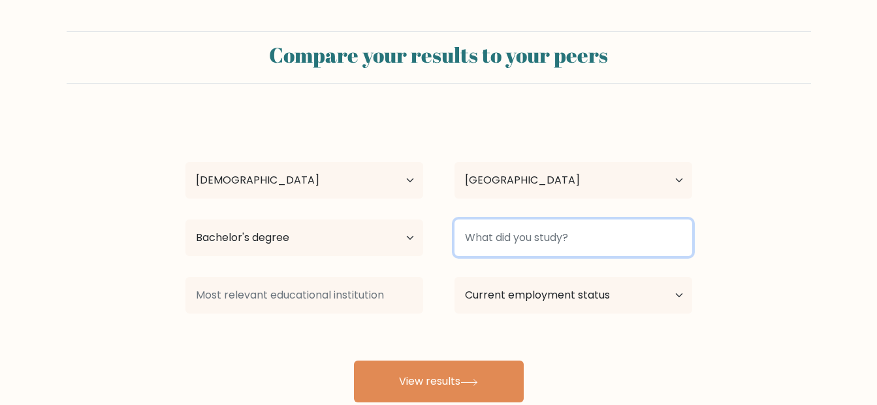
click at [545, 249] on input at bounding box center [573, 237] width 238 height 37
click at [548, 240] on input at bounding box center [573, 237] width 238 height 37
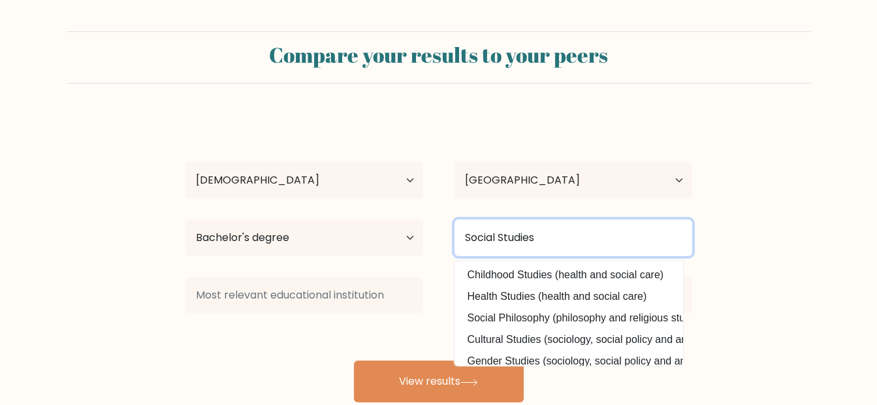
click at [582, 240] on input "Social Studies" at bounding box center [573, 237] width 238 height 37
type input "Social Studies"
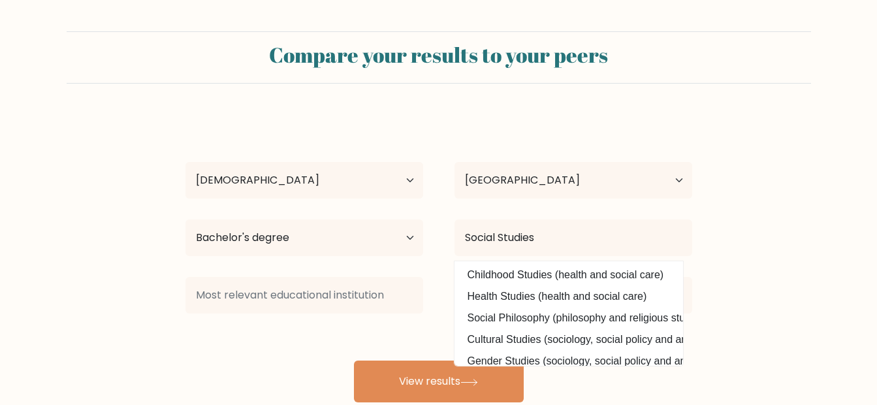
click at [386, 339] on div "Cassandra Lago Age Under 18 years old 18-24 years old 25-34 years old 35-44 yea…" at bounding box center [439, 258] width 522 height 287
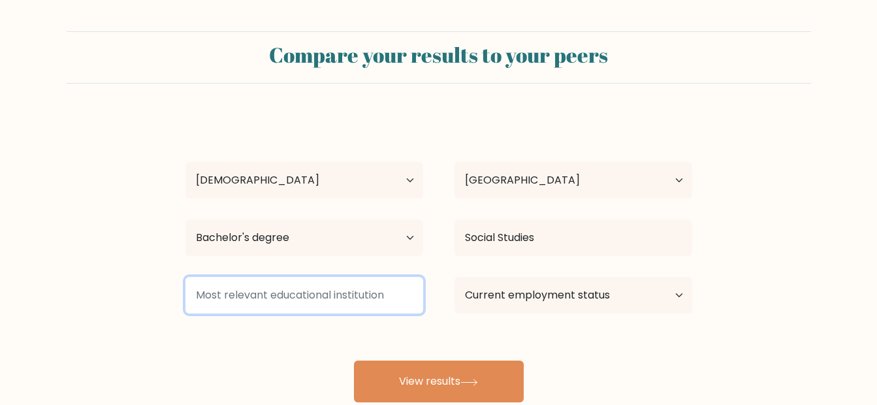
click at [271, 299] on input at bounding box center [304, 295] width 238 height 37
type input "C"
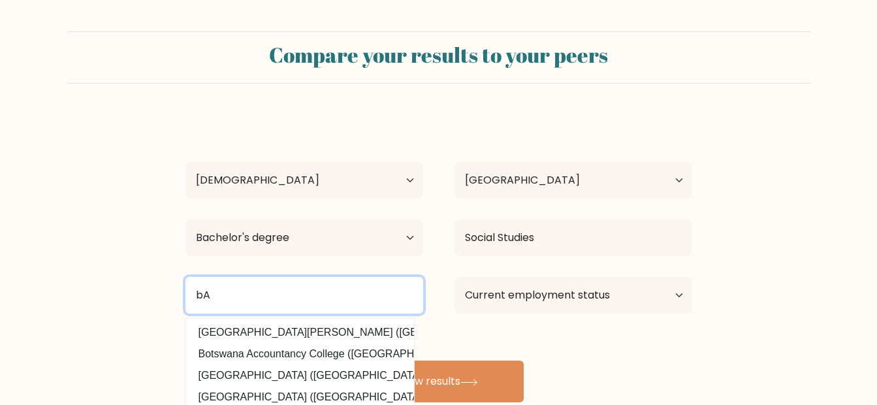
type input "b"
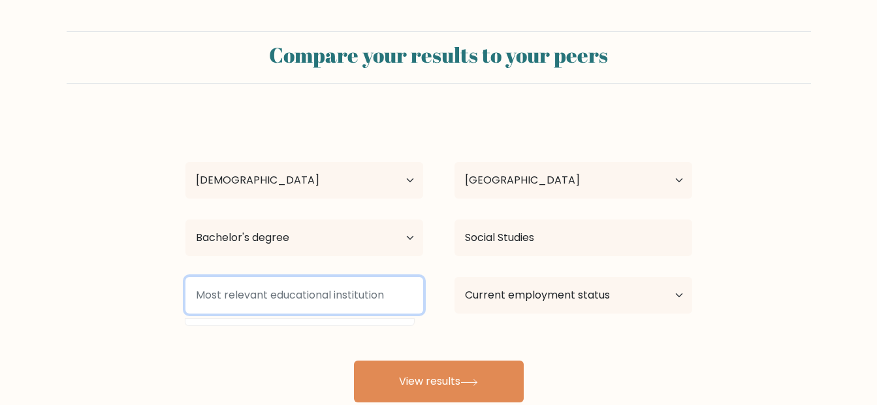
type input "b"
type input "Bachelor Degree"
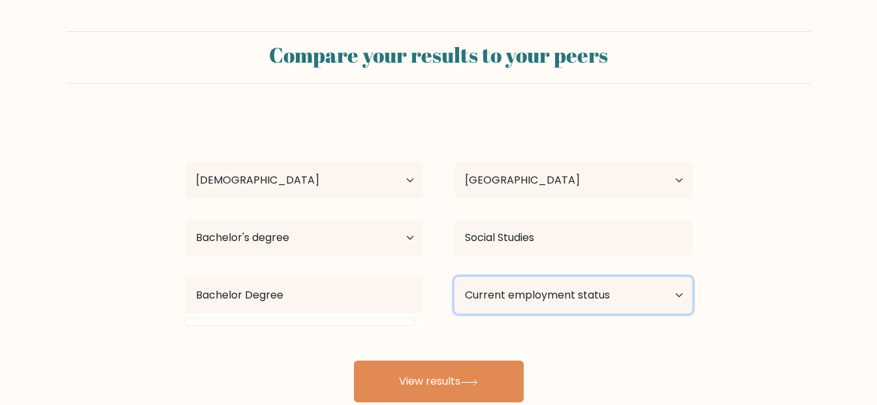
click at [547, 285] on select "Current employment status Employed Student Retired Other / prefer not to answer" at bounding box center [573, 295] width 238 height 37
select select "other"
click at [454, 277] on select "Current employment status Employed Student Retired Other / prefer not to answer" at bounding box center [573, 295] width 238 height 37
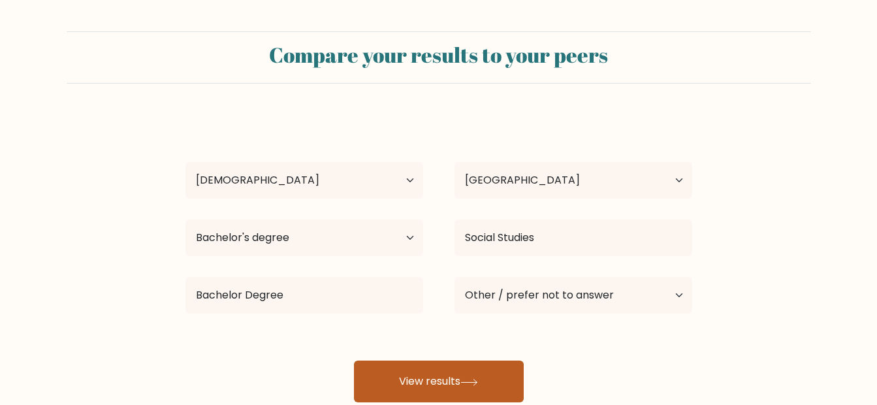
click at [449, 388] on button "View results" at bounding box center [439, 381] width 170 height 42
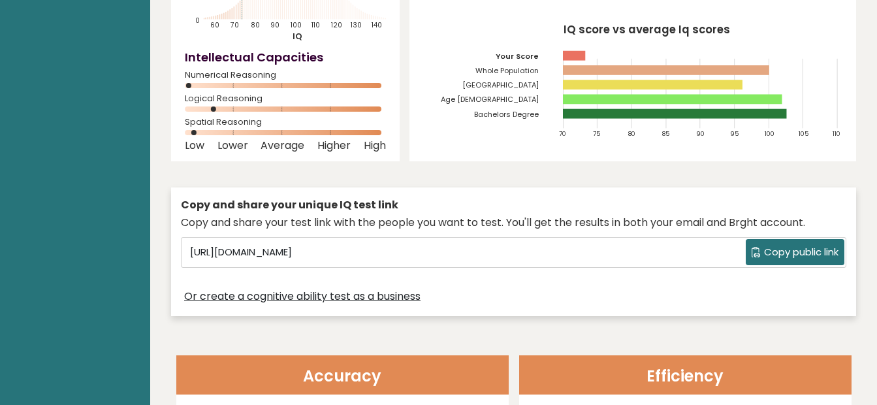
scroll to position [196, 0]
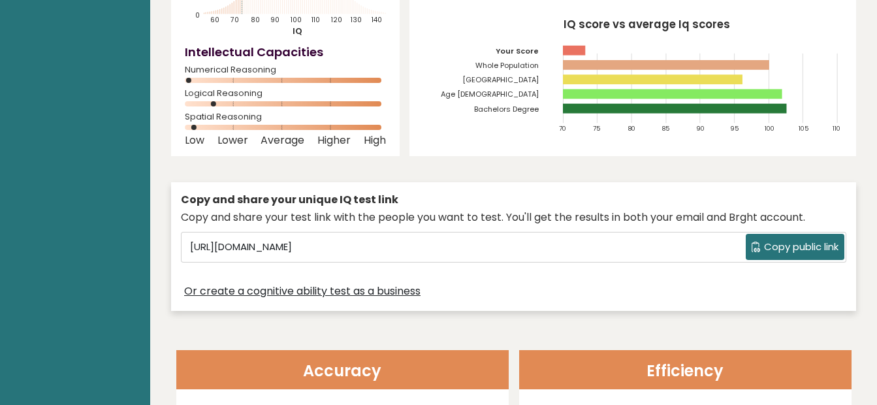
click at [796, 251] on span "Copy public link" at bounding box center [801, 247] width 74 height 15
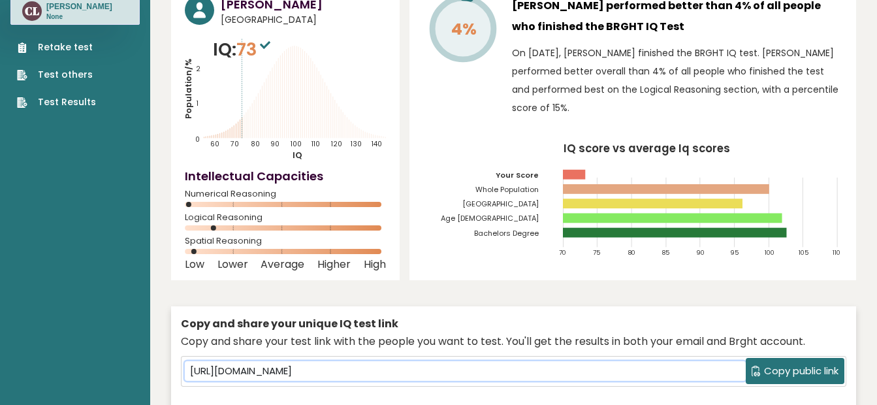
scroll to position [65, 0]
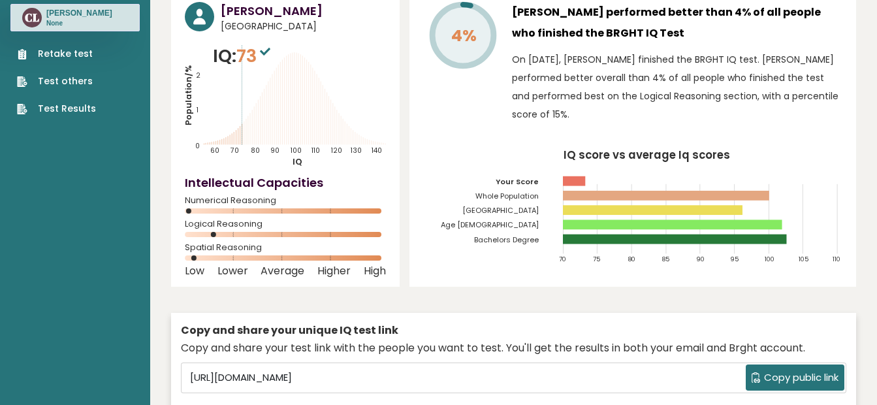
click at [452, 277] on div "4% Cassandra Lago performed better than 4% of all people who finished the BRGHT…" at bounding box center [632, 138] width 447 height 298
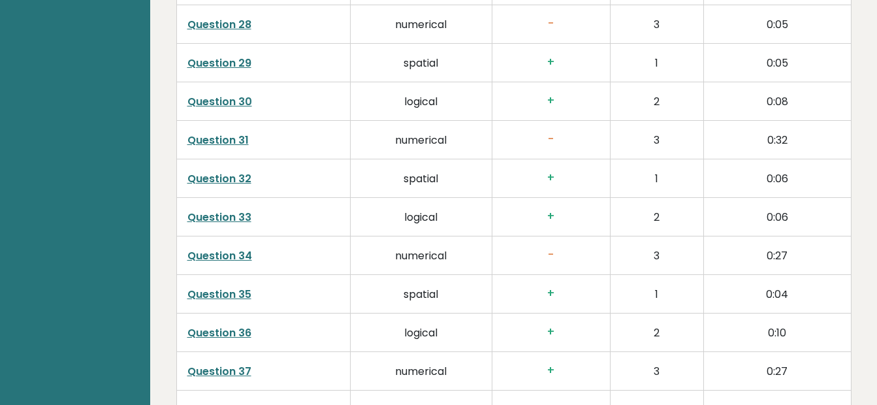
scroll to position [3386, 0]
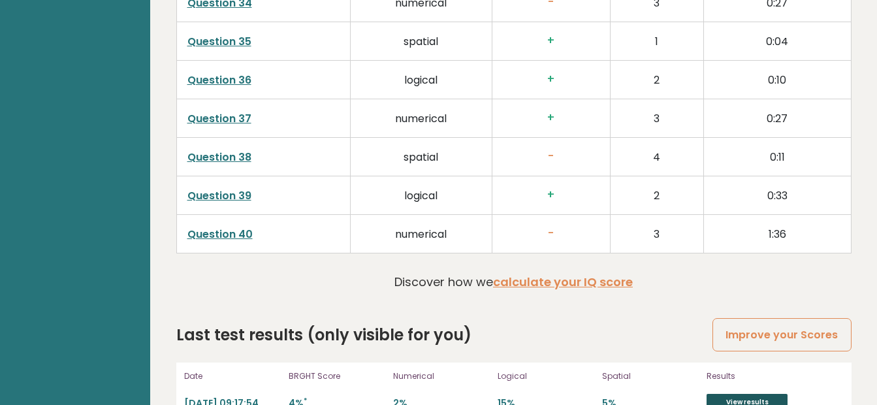
click at [745, 394] on link "View results" at bounding box center [746, 402] width 81 height 17
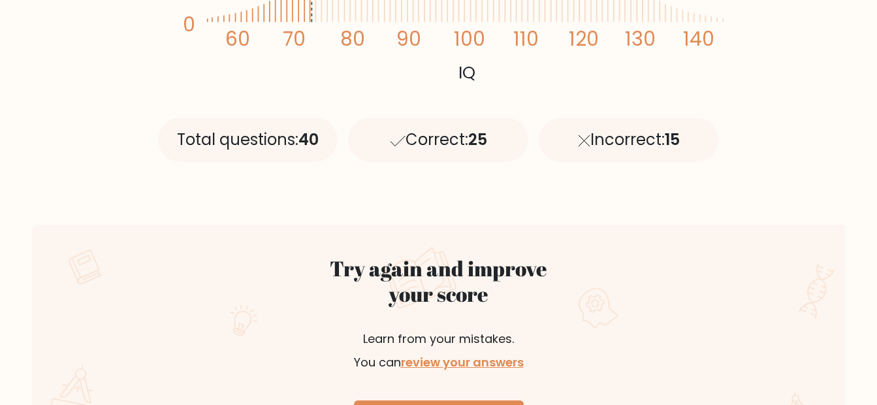
scroll to position [783, 0]
